Goal: Information Seeking & Learning: Find specific fact

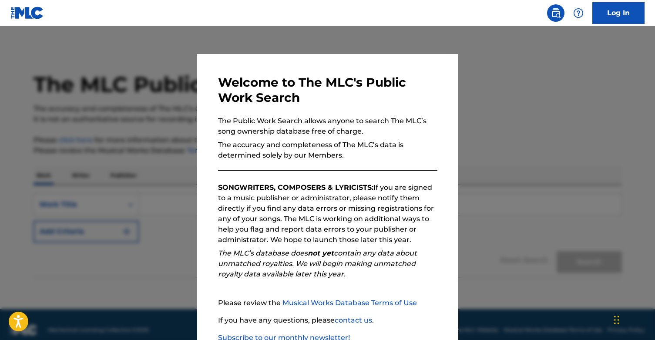
click at [507, 116] on div at bounding box center [327, 196] width 655 height 340
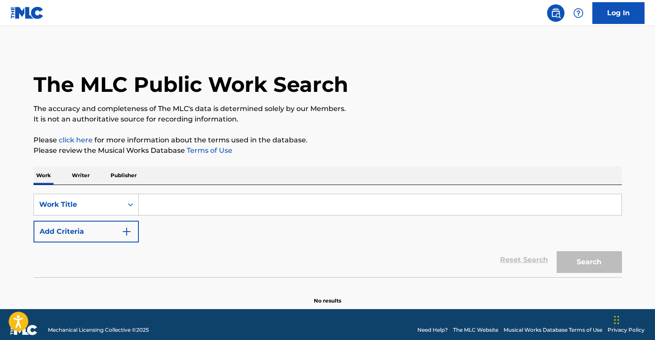
click at [183, 211] on input "Search Form" at bounding box center [380, 204] width 482 height 21
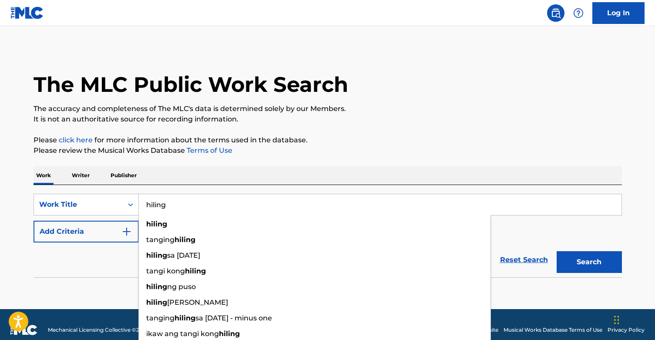
type input "hiling"
click at [589, 262] on button "Search" at bounding box center [588, 262] width 65 height 22
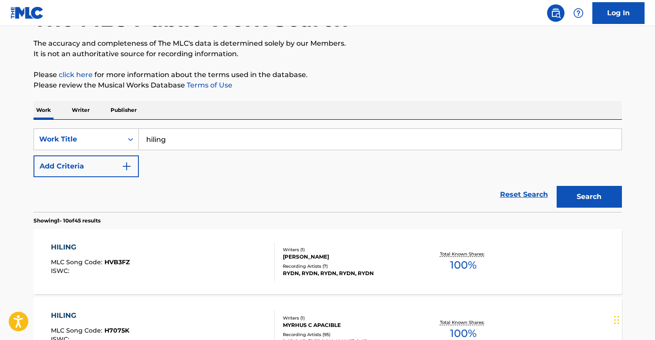
scroll to position [82, 0]
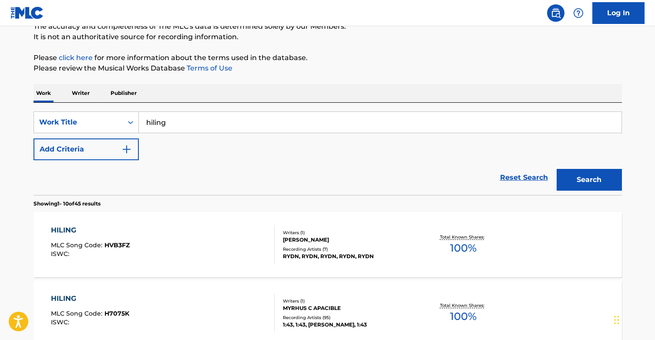
click at [130, 147] on img "Search Form" at bounding box center [126, 149] width 10 height 10
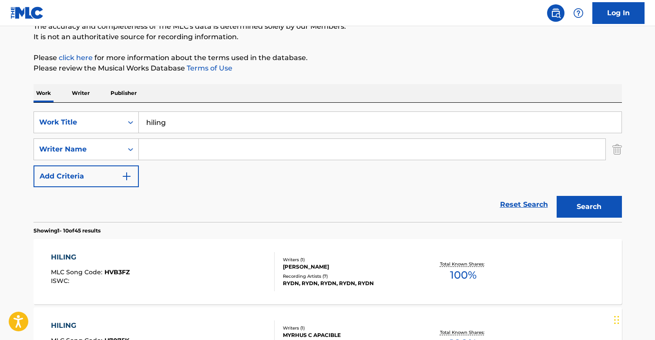
click at [155, 147] on input "Search Form" at bounding box center [372, 149] width 466 height 21
type input "[PERSON_NAME]"
click at [589, 207] on button "Search" at bounding box center [588, 207] width 65 height 22
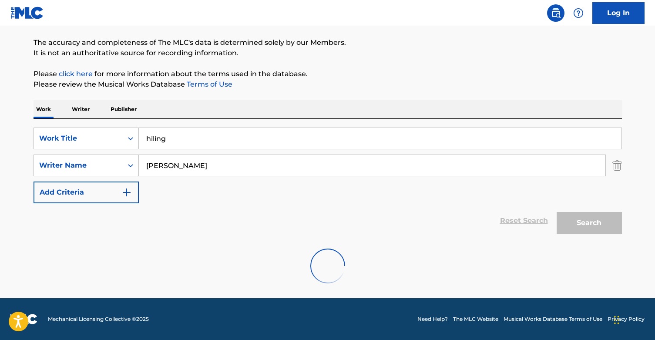
scroll to position [38, 0]
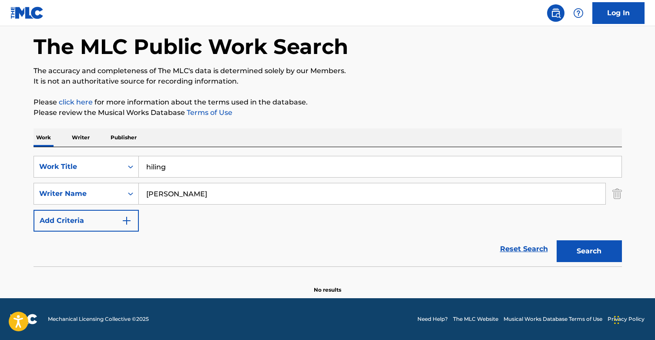
click at [558, 243] on button "Search" at bounding box center [588, 251] width 65 height 22
click at [583, 240] on button "Search" at bounding box center [588, 251] width 65 height 22
drag, startPoint x: 185, startPoint y: 163, endPoint x: 144, endPoint y: 151, distance: 42.0
click at [147, 152] on div "SearchWithCriteria6585018d-8b91-4112-92af-81f3e3ae35da Work Title hiling Search…" at bounding box center [327, 206] width 588 height 119
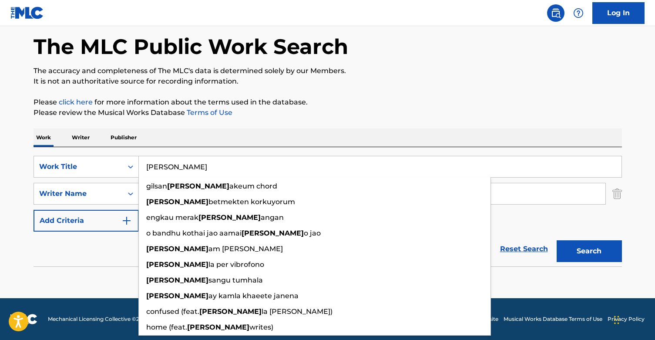
click at [589, 251] on button "Search" at bounding box center [588, 251] width 65 height 22
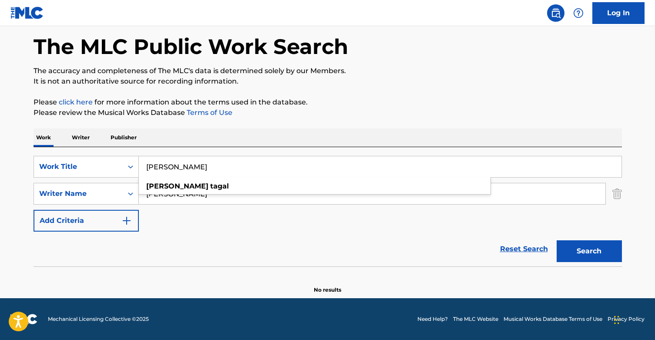
click at [580, 249] on button "Search" at bounding box center [588, 251] width 65 height 22
click at [594, 246] on button "Search" at bounding box center [588, 251] width 65 height 22
drag, startPoint x: 207, startPoint y: 161, endPoint x: 151, endPoint y: 147, distance: 58.2
click at [161, 147] on div "SearchWithCriteria6585018d-8b91-4112-92af-81f3e3ae35da Work Title [PERSON_NAME]…" at bounding box center [327, 206] width 588 height 119
drag, startPoint x: 184, startPoint y: 164, endPoint x: 133, endPoint y: 151, distance: 53.4
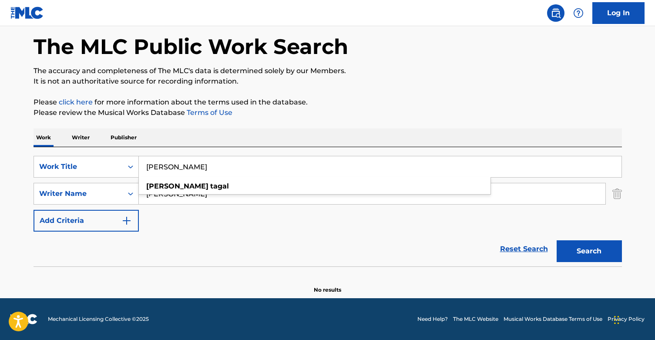
click at [133, 151] on div "SearchWithCriteria6585018d-8b91-4112-92af-81f3e3ae35da Work Title [PERSON_NAME]…" at bounding box center [327, 206] width 588 height 119
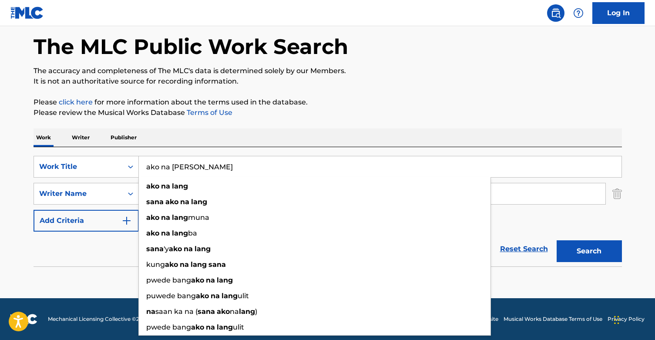
type input "ako na [PERSON_NAME]"
click at [589, 251] on button "Search" at bounding box center [588, 251] width 65 height 22
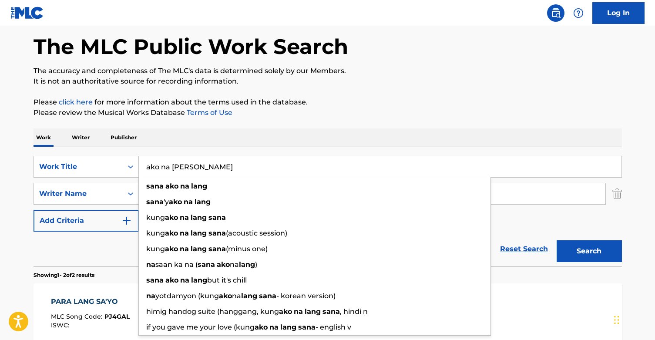
click at [336, 144] on div "Work Writer Publisher" at bounding box center [327, 137] width 588 height 18
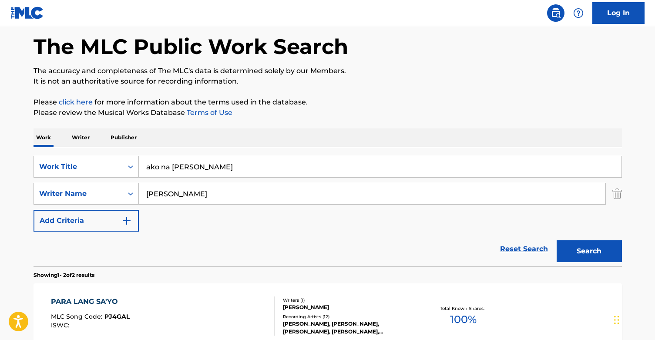
click at [574, 245] on button "Search" at bounding box center [588, 251] width 65 height 22
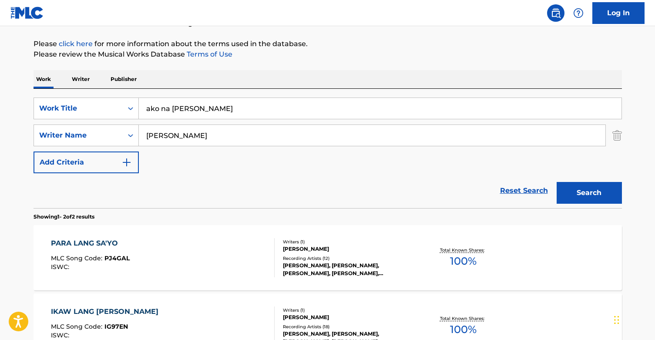
click at [299, 249] on div "[PERSON_NAME]" at bounding box center [348, 249] width 131 height 8
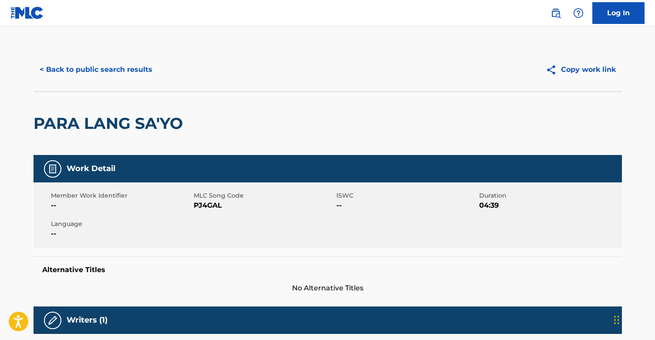
scroll to position [188, 0]
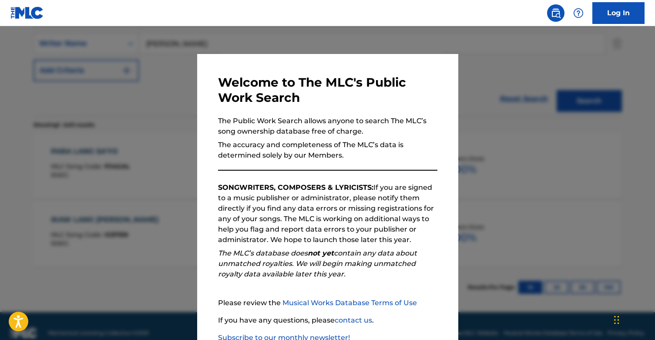
scroll to position [96, 0]
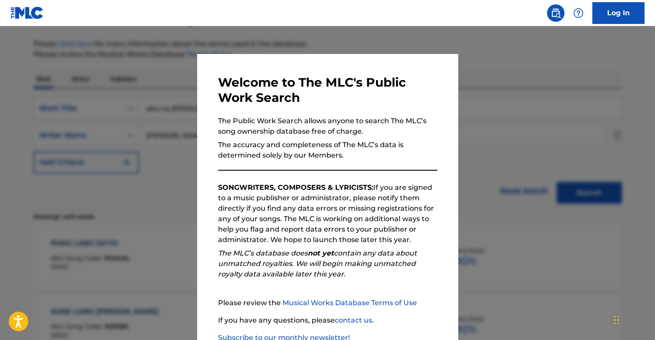
click at [511, 110] on div at bounding box center [327, 196] width 655 height 340
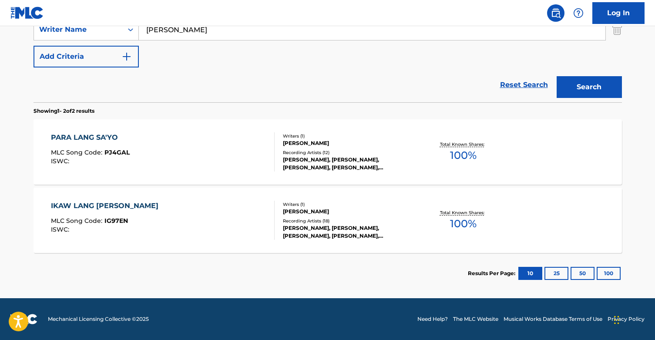
scroll to position [122, 0]
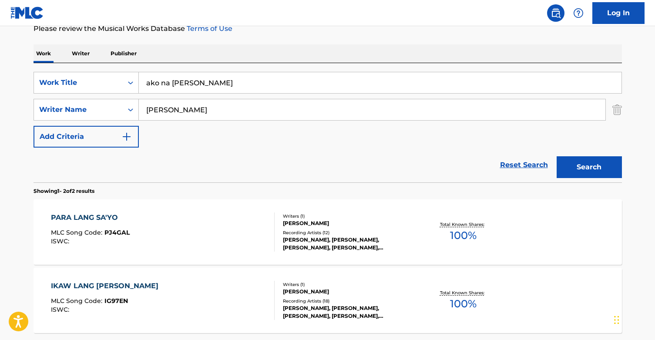
drag, startPoint x: 211, startPoint y: 78, endPoint x: 79, endPoint y: 69, distance: 133.0
click at [79, 69] on div "SearchWithCriteria6585018d-8b91-4112-92af-81f3e3ae35da Work Title ako na [PERSO…" at bounding box center [327, 122] width 588 height 119
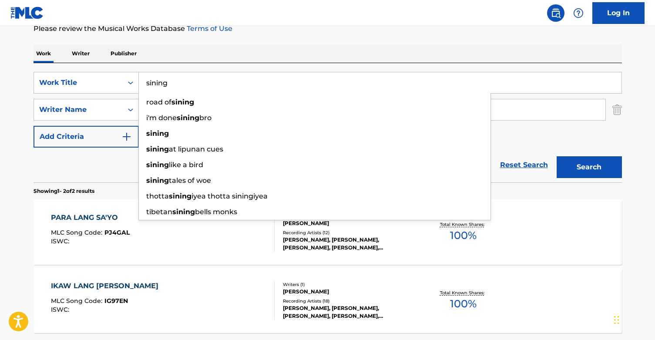
type input "sining"
click at [217, 41] on div "The MLC Public Work Search The accuracy and completeness of The MLC's data is d…" at bounding box center [327, 150] width 609 height 448
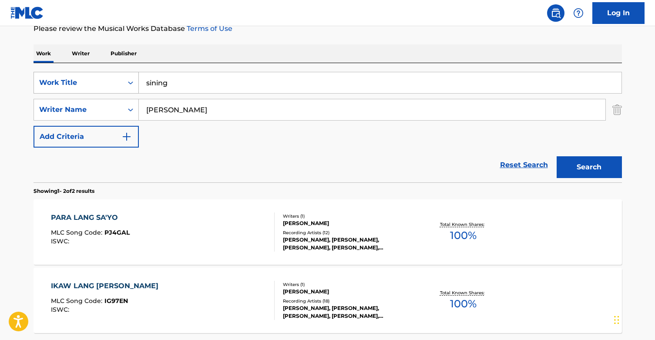
drag, startPoint x: 199, startPoint y: 109, endPoint x: 35, endPoint y: 83, distance: 166.5
click at [35, 83] on div "SearchWithCriteria6585018d-8b91-4112-92af-81f3e3ae35da Work Title sining Search…" at bounding box center [327, 110] width 588 height 76
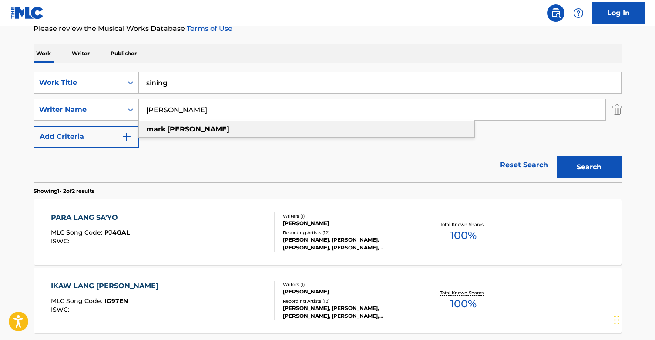
click at [206, 131] on div "[PERSON_NAME]" at bounding box center [306, 129] width 335 height 16
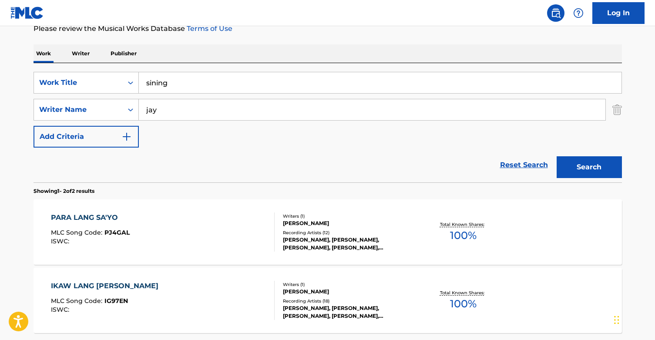
click at [589, 167] on button "Search" at bounding box center [588, 167] width 65 height 22
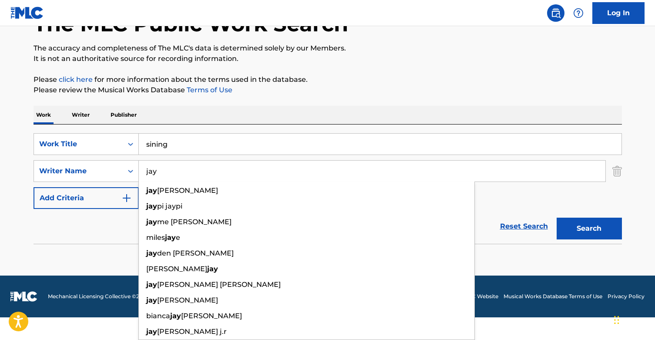
scroll to position [60, 0]
click at [430, 100] on div "The MLC Public Work Search The accuracy and completeness of The MLC's data is d…" at bounding box center [327, 129] width 609 height 284
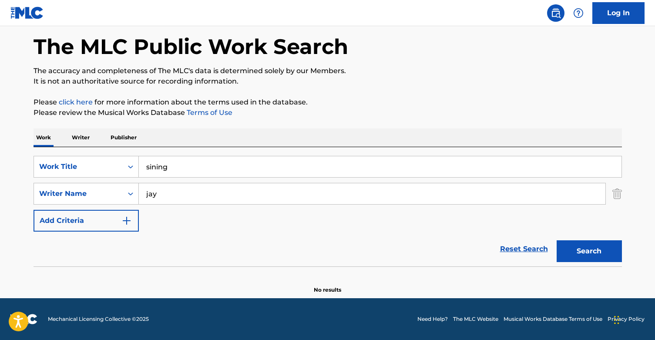
scroll to position [38, 0]
drag, startPoint x: 154, startPoint y: 192, endPoint x: 116, endPoint y: 185, distance: 38.6
click at [116, 185] on div "SearchWithCriteriac20fd386-682d-46eb-819e-658983aedfa3 Writer Name [PERSON_NAME]" at bounding box center [327, 194] width 588 height 22
click at [589, 251] on button "Search" at bounding box center [588, 251] width 65 height 22
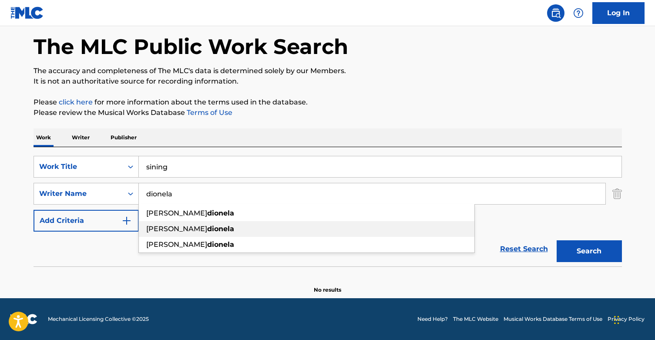
click at [156, 228] on span "[PERSON_NAME]" at bounding box center [176, 228] width 61 height 8
type input "[PERSON_NAME]"
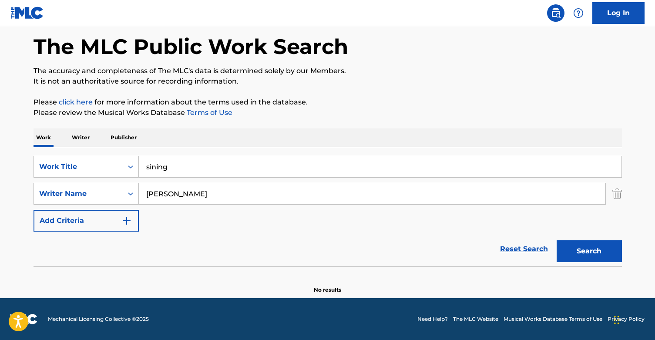
click at [585, 251] on button "Search" at bounding box center [588, 251] width 65 height 22
